Goal: Entertainment & Leisure: Consume media (video, audio)

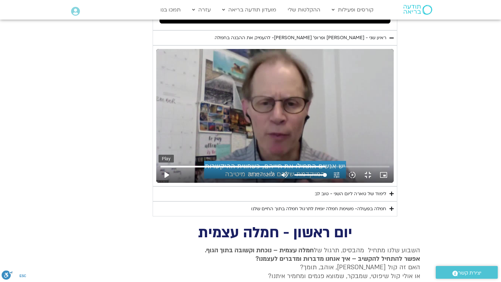
scroll to position [514, 0]
click at [158, 182] on button "play_arrow" at bounding box center [166, 175] width 16 height 16
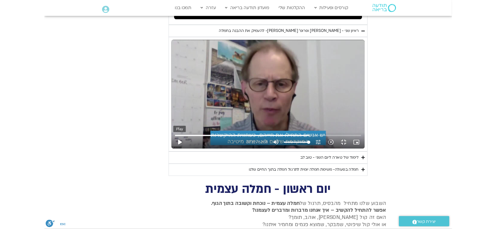
scroll to position [0, 0]
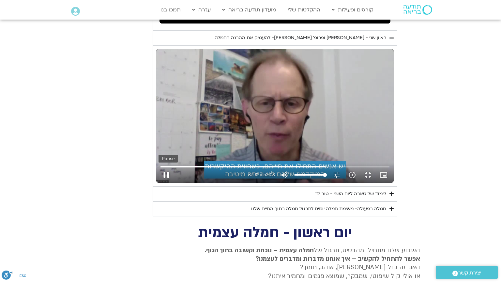
click at [158, 182] on button "pause" at bounding box center [166, 175] width 16 height 16
click at [158, 182] on button "play_arrow" at bounding box center [166, 175] width 16 height 16
click at [156, 159] on div "Skip Ad 3:35 pause 42:31 / 52:08 volume_up Mute tune Resolution Auto 720p slow_…" at bounding box center [274, 116] width 237 height 134
drag, startPoint x: 102, startPoint y: 215, endPoint x: 87, endPoint y: 224, distance: 17.4
click at [156, 182] on div "Skip Ad 3:35 play_arrow 42:31 / 52:08 volume_up Mute tune Resolution Auto 720p …" at bounding box center [274, 116] width 237 height 134
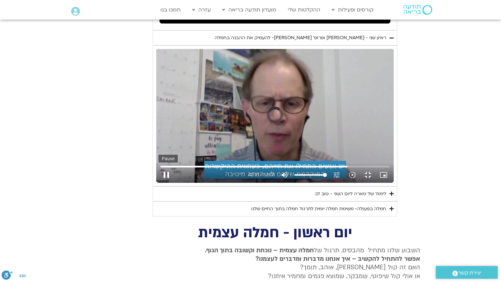
click at [158, 182] on button "pause" at bounding box center [166, 175] width 16 height 16
click at [158, 182] on button "play_arrow" at bounding box center [166, 175] width 16 height 16
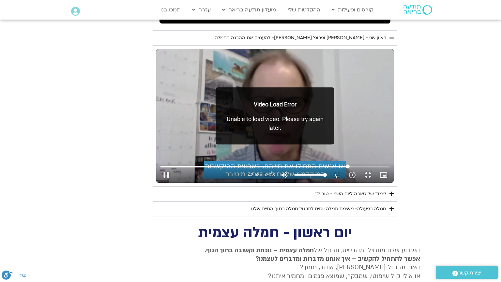
click at [389, 168] on input "Seek" at bounding box center [274, 166] width 228 height 4
click at [235, 144] on div "Video Load Error Unable to load video. Please try again later." at bounding box center [274, 115] width 119 height 57
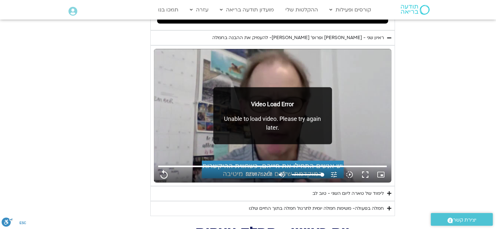
type input "3128.933333"
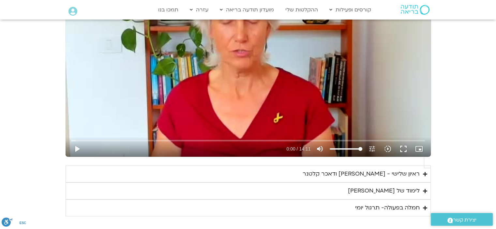
scroll to position [391, 0]
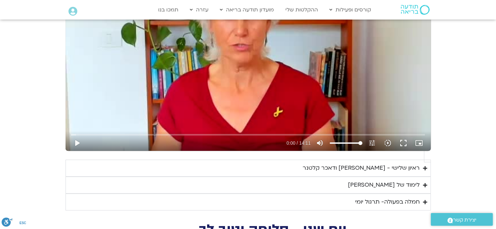
click at [354, 163] on div "ראיון שלישי - [PERSON_NAME] ודאכר קלטנר" at bounding box center [360, 168] width 117 height 10
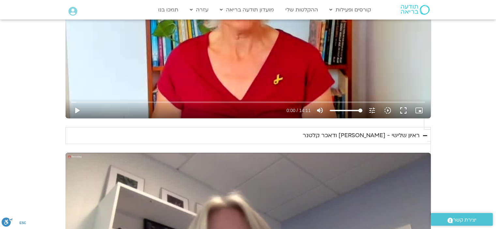
scroll to position [521, 0]
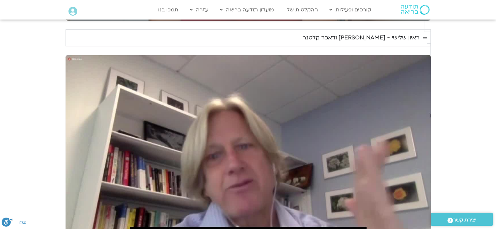
click at [285, 135] on div "Skip Ad 15:56 play_arrow 0:00 / 27:20 volume_up Mute tune Resolution Auto 720p …" at bounding box center [247, 157] width 365 height 205
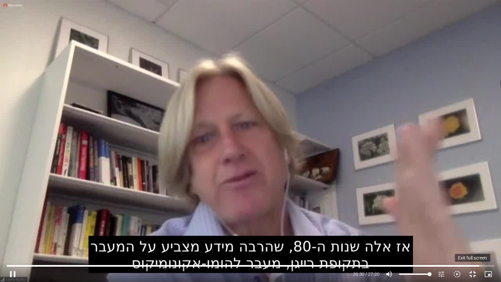
click at [472, 229] on button "fullscreen_exit" at bounding box center [472, 274] width 16 height 16
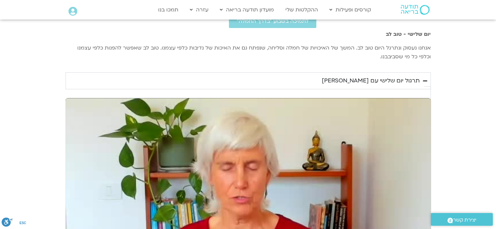
scroll to position [293, 0]
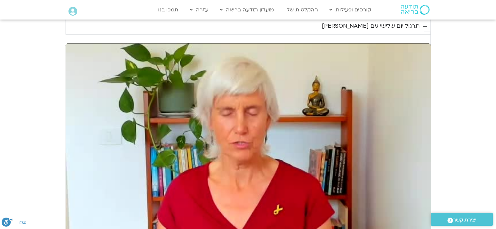
click at [332, 167] on div "Skip Ad play_arrow 0:00 / 14:11 volume_up Mute tune Resolution Auto 240p slow_m…" at bounding box center [247, 145] width 365 height 205
type input "1640.5"
type input "0.031722"
type input "1640.5"
type input "0.17475"
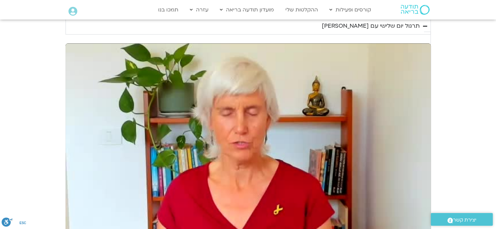
type input "1640.5"
type input "0.30159"
type input "1640.5"
type input "0.433747"
type input "1640.5"
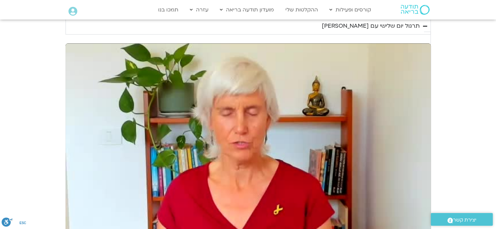
type input "0.567323"
type input "1640.5"
type input "0.693743"
type input "1640.5"
type input "0.819028"
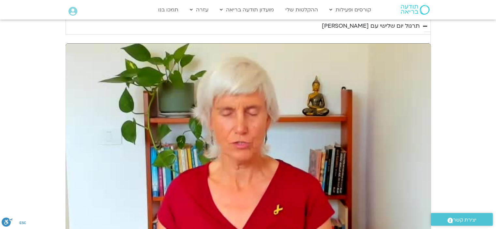
type input "1640.5"
type input "0.947837"
type input "1640.5"
type input "1.076169"
type input "1640.5"
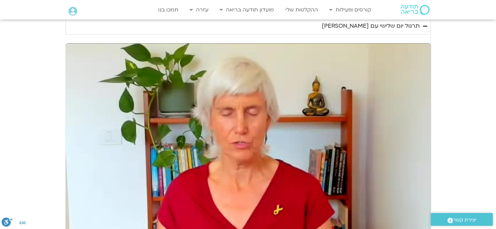
type input "1.208292"
type input "1640.5"
type input "1.342679"
type input "1640.5"
type input "1.476402"
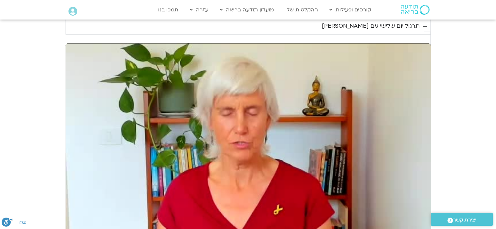
type input "1640.5"
type input "1.608921"
type input "1640.5"
type input "1.742885"
type input "1640.5"
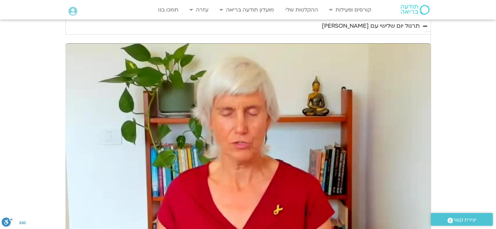
type input "1.875515"
type input "1640.5"
type input "2.008998"
type input "1640.5"
type input "2.14067"
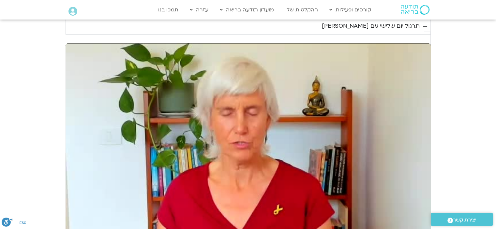
type input "1640.5"
type input "2.271273"
type input "1640.5"
type input "2.405777"
type input "1640.5"
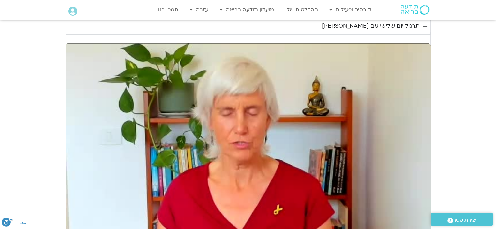
type input "2.539772"
type input "1640.5"
type input "2.671776"
type input "1640.5"
type input "2.806616"
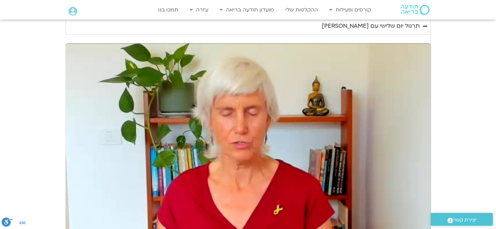
type input "1640.5"
type input "2.941418"
type input "1640.5"
type input "3.072991"
type input "1640.5"
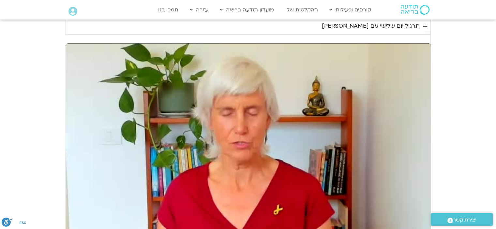
type input "3.208467"
type input "1640.5"
type input "3.344572"
type input "1640.5"
type input "3.479816"
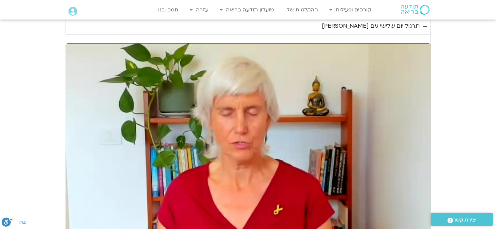
type input "1640.5"
type input "3.610876"
type input "1640.5"
type input "3.745332"
type input "1640.5"
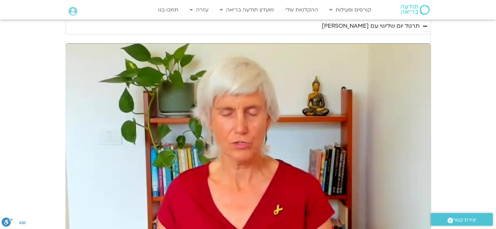
type input "3.877064"
type input "1640.5"
type input "4.010728"
type input "1640.5"
type input "4.141072"
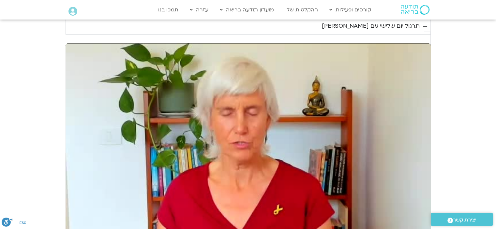
type input "1640.5"
type input "4.268766"
type input "1640.5"
type input "4.399291"
type input "1640.5"
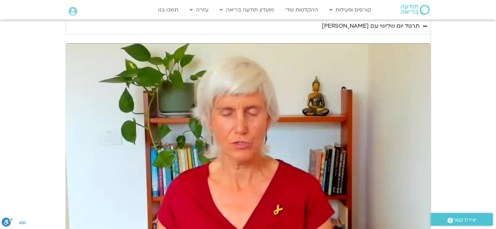
type input "4.532683"
type input "1640.5"
type input "4.661467"
type input "1640.5"
type input "4.814193"
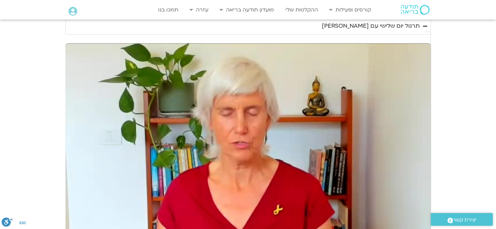
type input "1640.5"
type input "4.95876"
type input "1640.5"
type input "5.090921"
type input "1640.5"
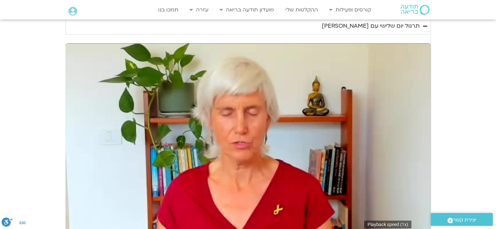
type input "5.227385"
type input "1640.5"
type input "5.357261"
type input "1640.5"
type input "5.491434"
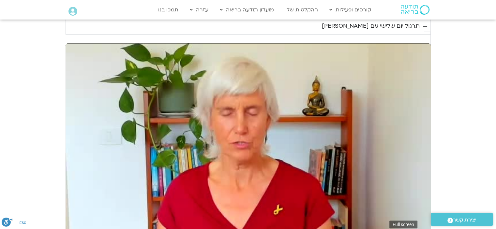
type input "1640.5"
type input "5.625923"
type input "1640.5"
type input "5.733591"
type input "1640.5"
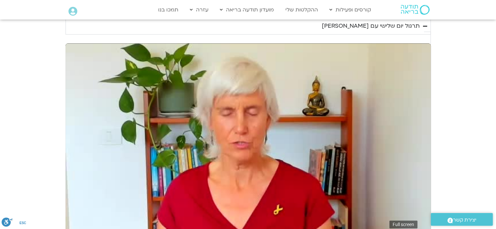
type input "5.866685"
type input "1640.5"
type input "6.001725"
type input "1640.5"
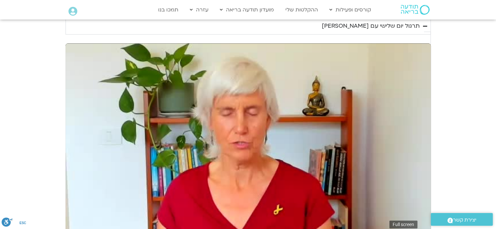
type input "6.146339"
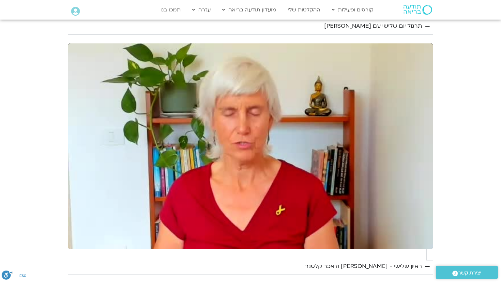
type input "1640.5"
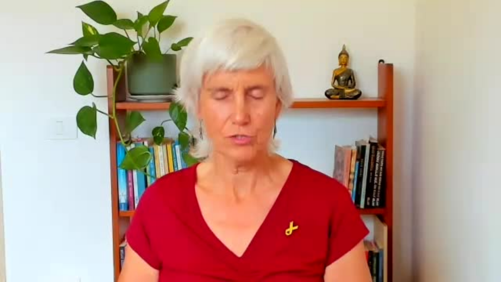
type input "6.893323"
type input "1640.5"
type input "7.051706"
type input "1640.5"
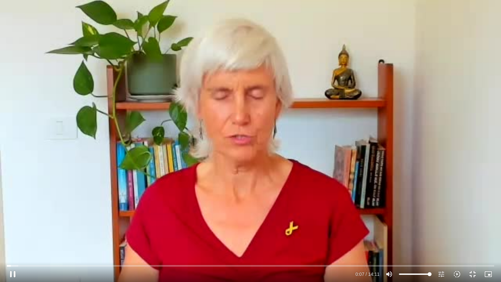
type input "7.180778"
type input "1640.5"
type input "7.341467"
type input "1640.5"
type input "7.454749"
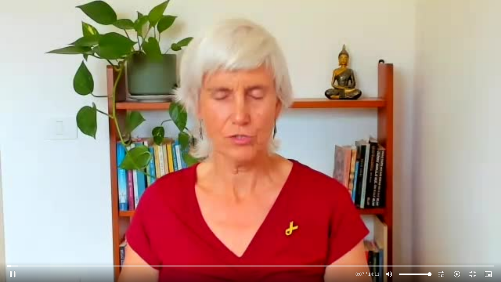
type input "1640.5"
type input "7.583675"
type input "1640.5"
type input "7.714642"
type input "1640.5"
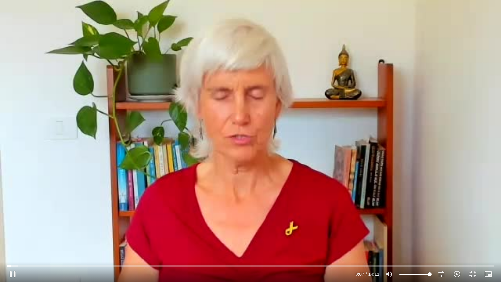
type input "7.84417"
type input "1640.5"
type input "7.976049"
type input "1640.5"
type input "8.108721"
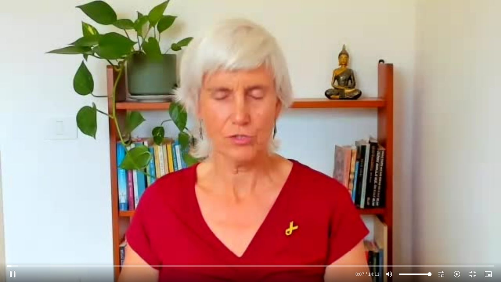
type input "1640.5"
type input "8.243717"
type input "1640.5"
type input "8.373172"
type input "1640.5"
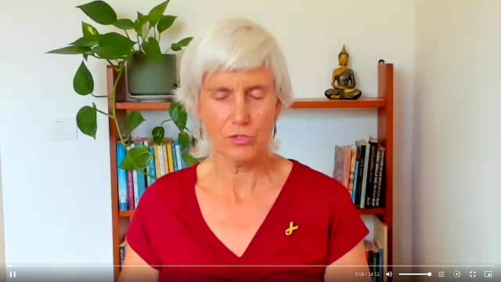
type input "8.505938"
type input "1640.5"
type input "8.63336"
type input "1640.5"
type input "8.768085"
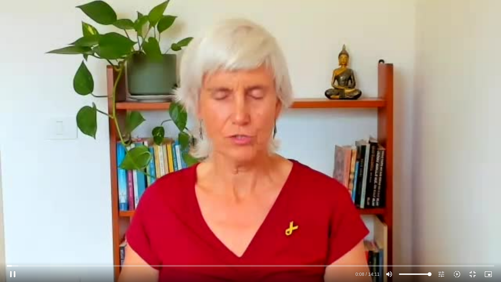
type input "1640.5"
type input "8.898776"
type input "1640.5"
type input "9.033535"
type input "1640.5"
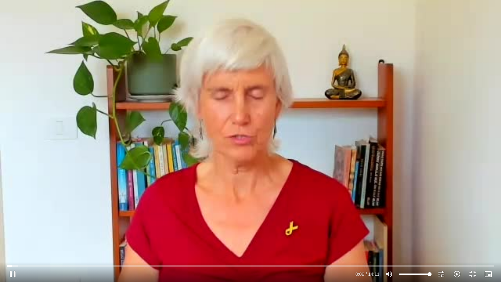
type input "9.161209"
type input "1640.5"
type input "9.292676"
type input "1640.5"
type input "9.423818"
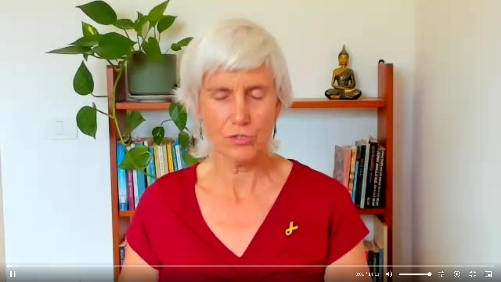
type input "1640.5"
type input "9.554927"
type input "1640.5"
type input "9.685795"
type input "1640.5"
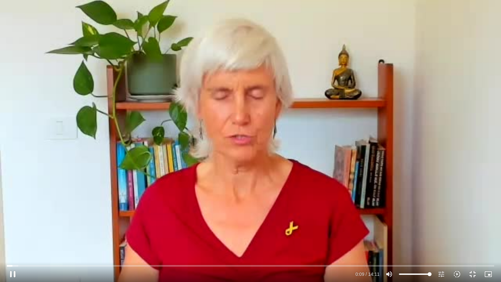
type input "9.816178"
type input "1640.5"
type input "9.950653"
type input "1640.5"
type input "10.08276"
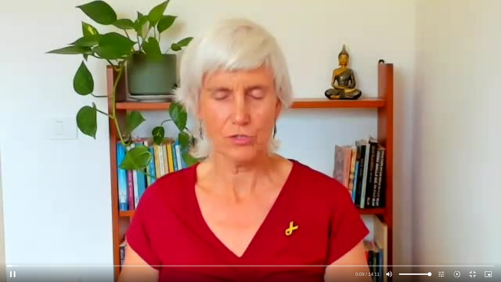
type input "1640.5"
type input "10.215239"
type input "1640.5"
type input "10.351457"
type input "1640.5"
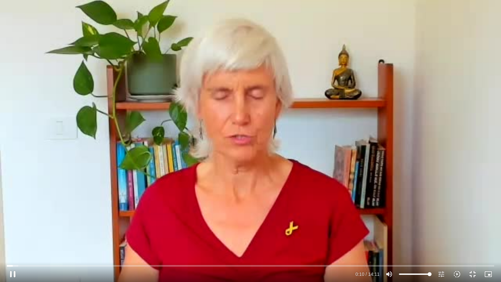
type input "10.487365"
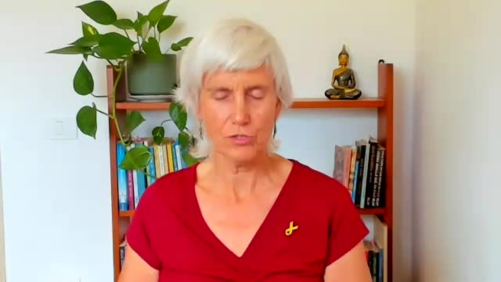
type input "1640.5"
type input "110.902327"
type input "1640.5"
type input "111.038011"
type input "1640.5"
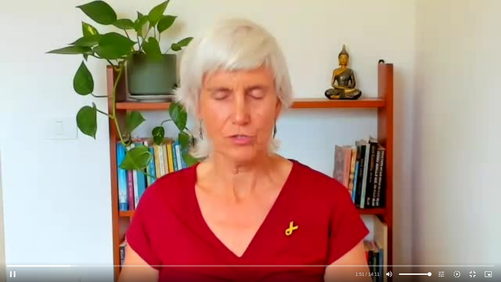
type input "111.170532"
type input "1640.5"
type input "111.30208"
type input "1640.5"
type input "111.434448"
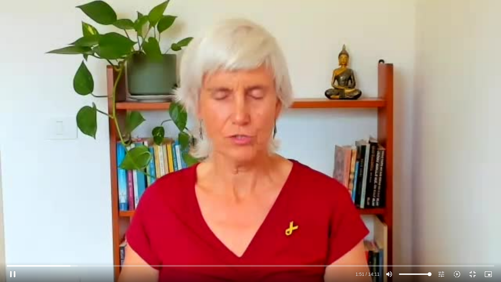
type input "1640.5"
type input "111.566906"
type input "1640.5"
type input "111.701056"
type input "1640.5"
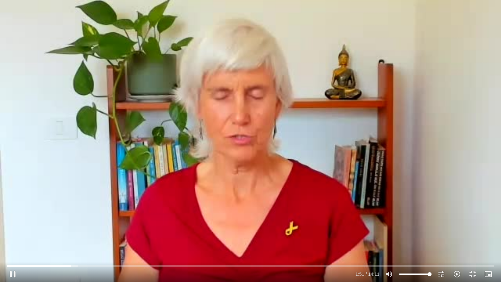
type input "111.834179"
type input "1640.5"
type input "111.960099"
type input "1640.5"
type input "112.086076"
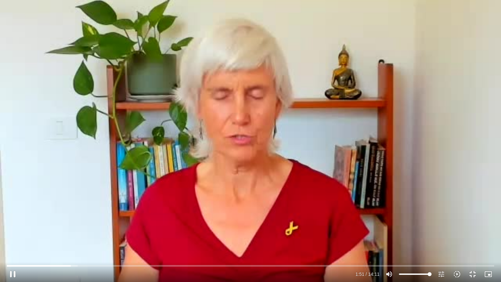
type input "1640.5"
type input "112.217119"
type input "1640.5"
type input "112.350809"
type input "1640.5"
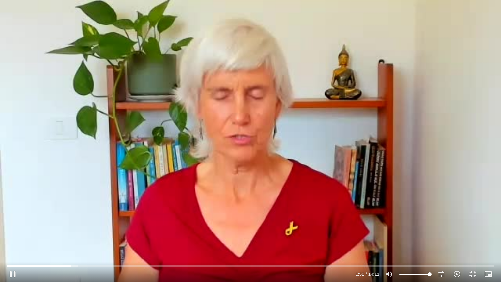
type input "112.483715"
type input "1640.5"
type input "112.61729"
type input "1640.5"
type input "112.749626"
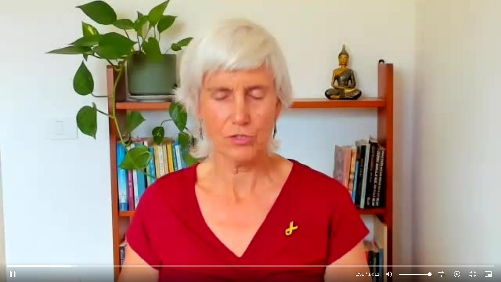
type input "1640.5"
type input "112.884477"
type input "1640.5"
type input "113.015752"
type input "1640.5"
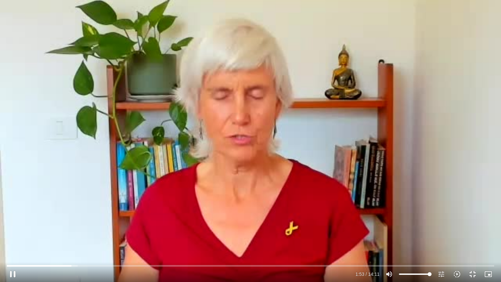
type input "113.150885"
type input "1640.5"
type input "113.283701"
type input "1640.5"
type input "113.417665"
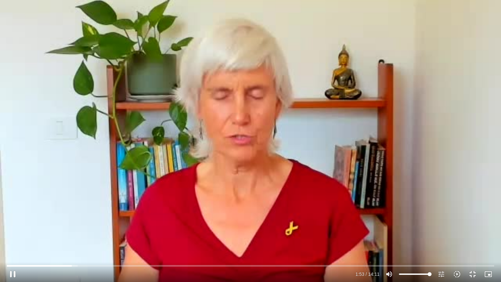
type input "1640.5"
type input "113.55137"
type input "1640.5"
type input "113.686246"
type input "1640.5"
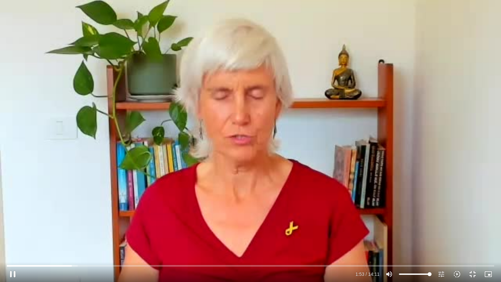
type input "113.816822"
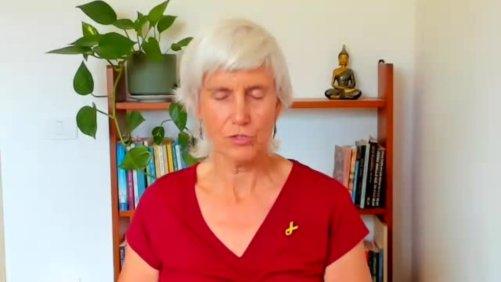
type input "1640.5"
type input "126.875757"
type input "1640.5"
type input "127.002712"
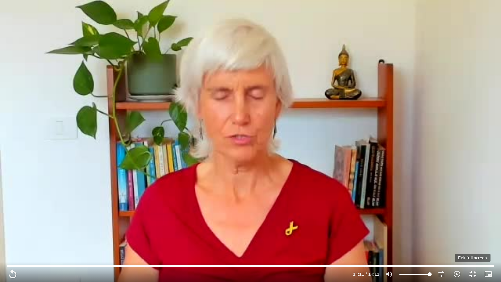
click at [473, 229] on button "fullscreen_exit" at bounding box center [472, 274] width 16 height 16
